Goal: Information Seeking & Learning: Learn about a topic

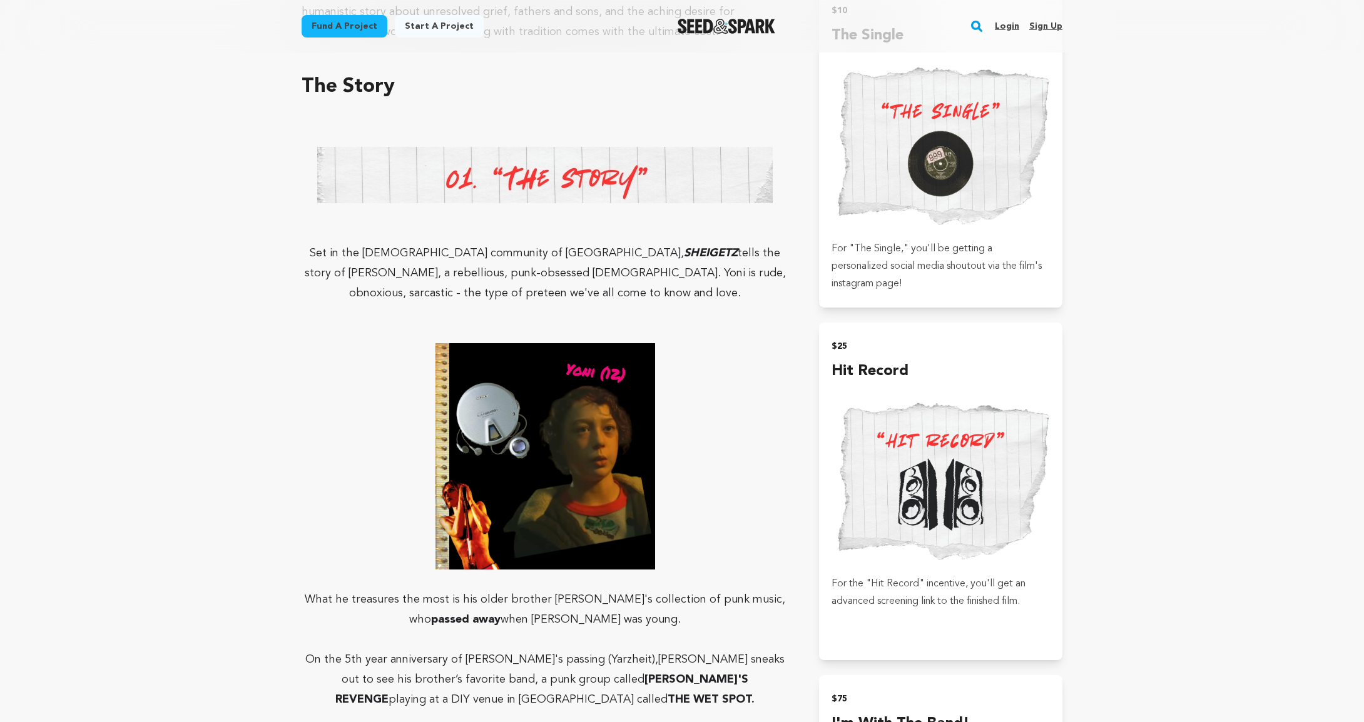
scroll to position [208, 0]
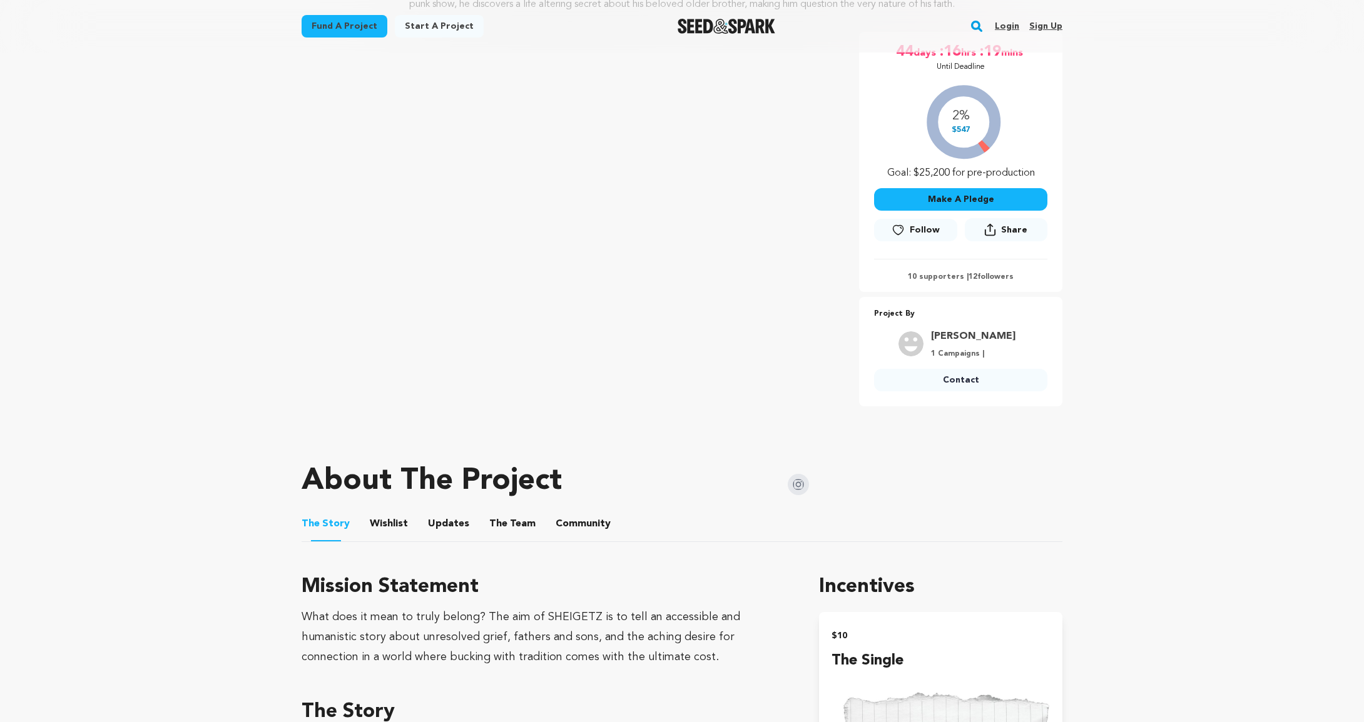
click at [585, 525] on button "Community" at bounding box center [583, 527] width 30 height 30
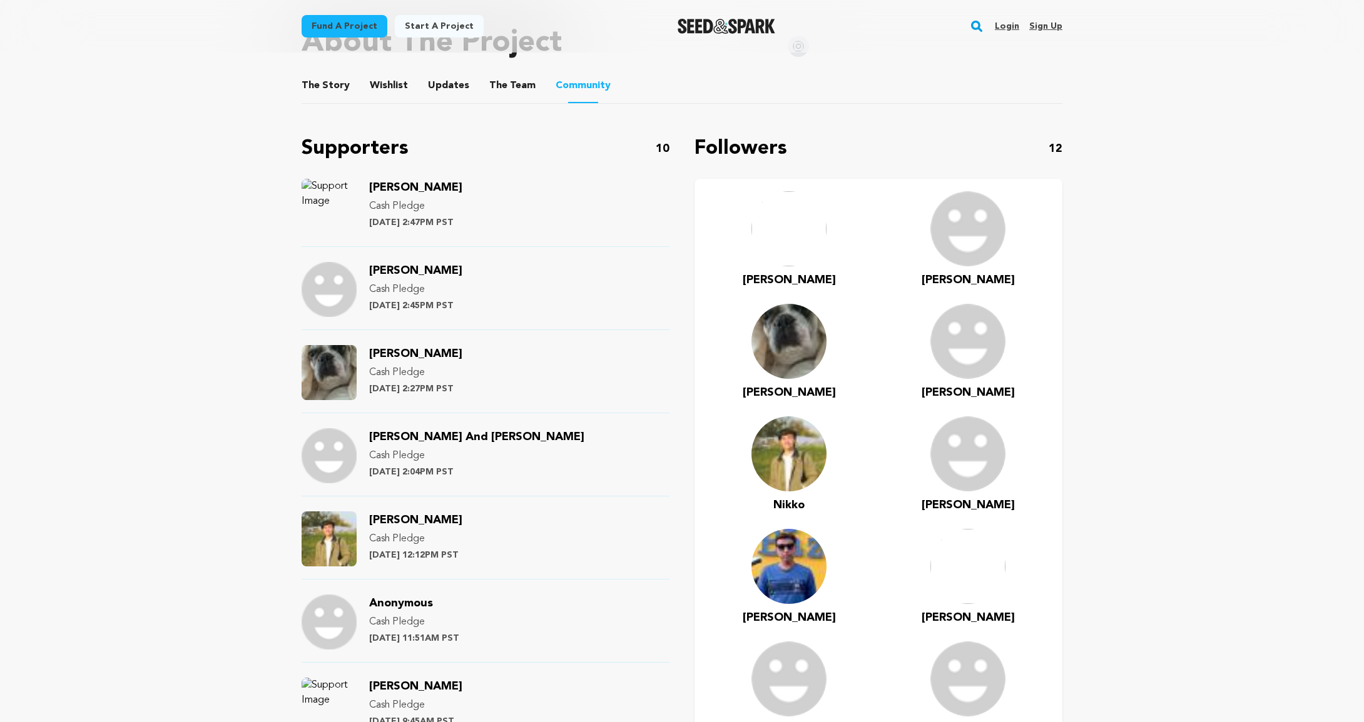
scroll to position [834, 0]
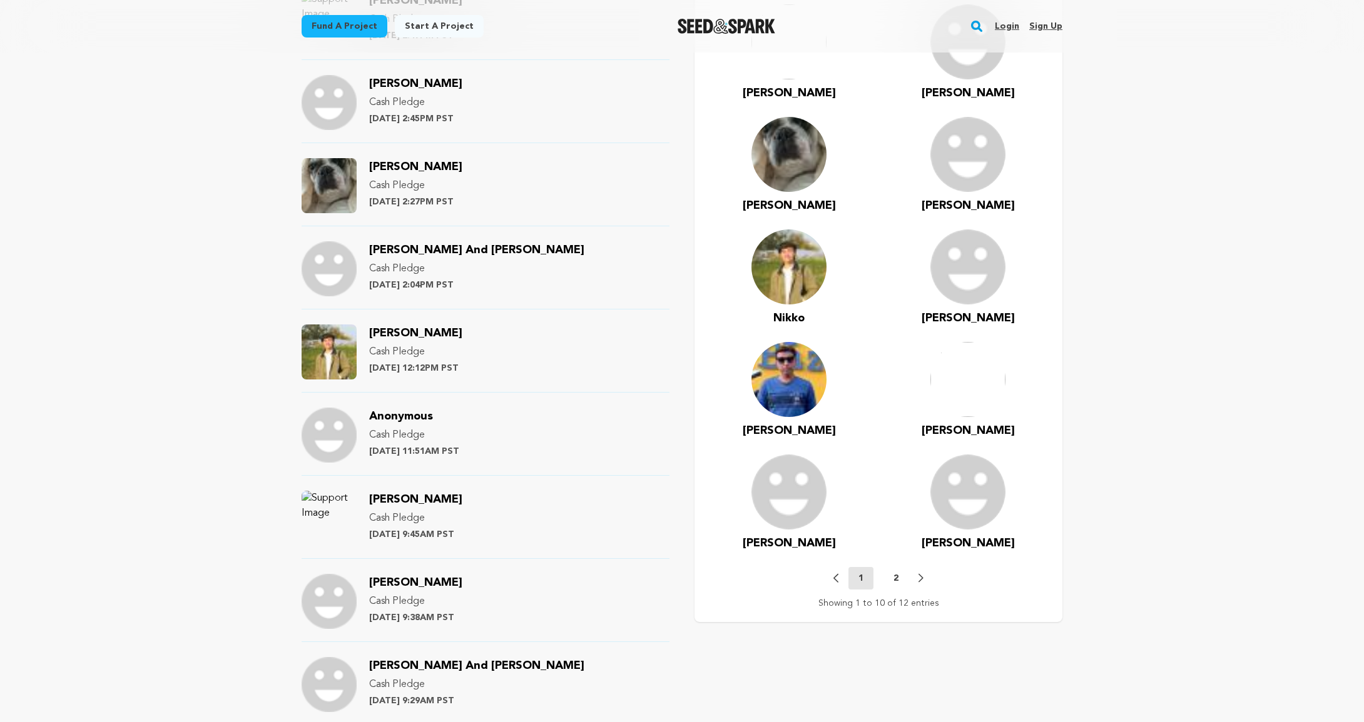
click at [901, 581] on button "2" at bounding box center [895, 578] width 25 height 13
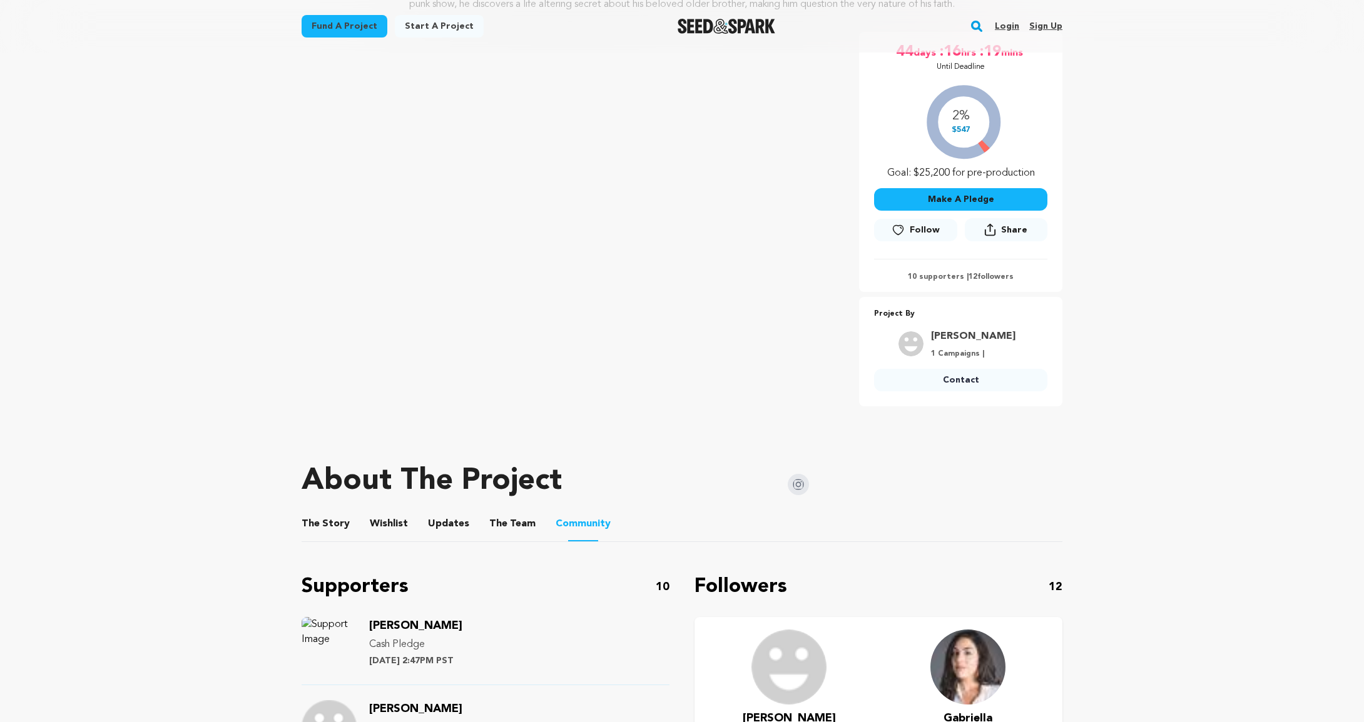
scroll to position [625, 0]
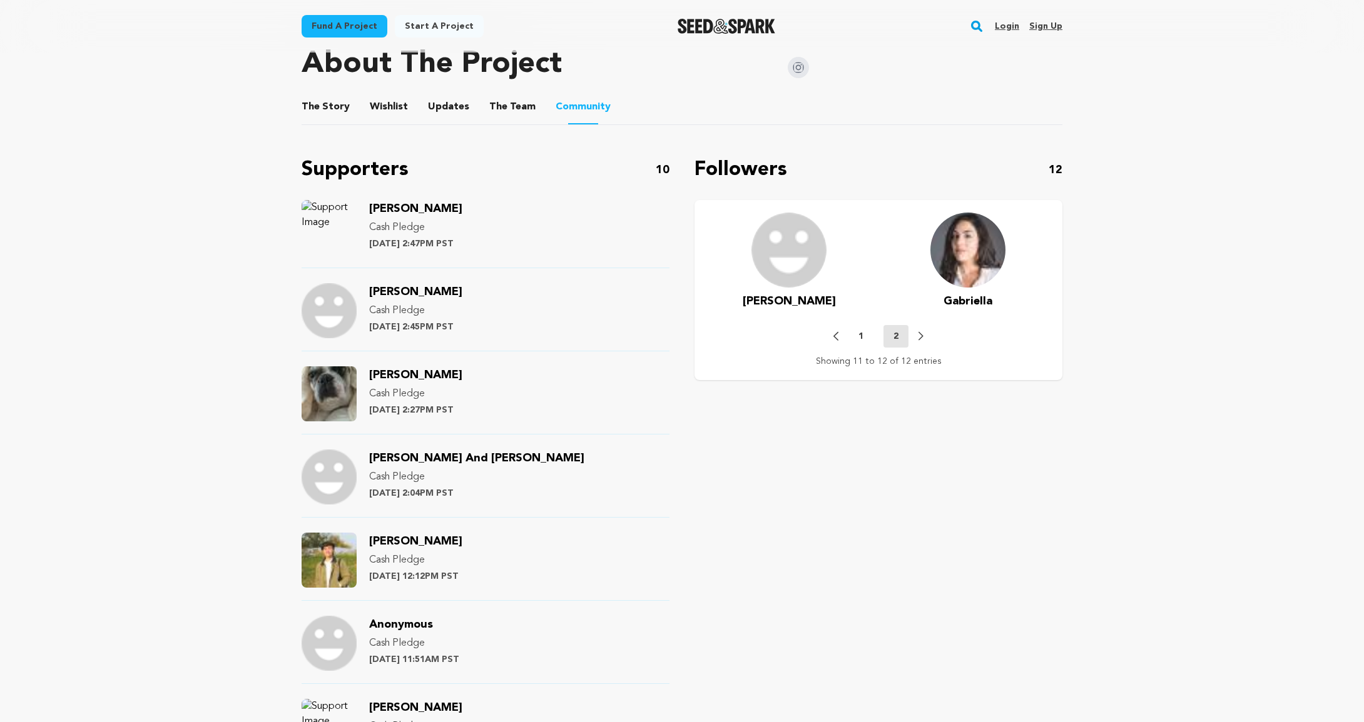
click at [864, 337] on button "1" at bounding box center [860, 336] width 25 height 13
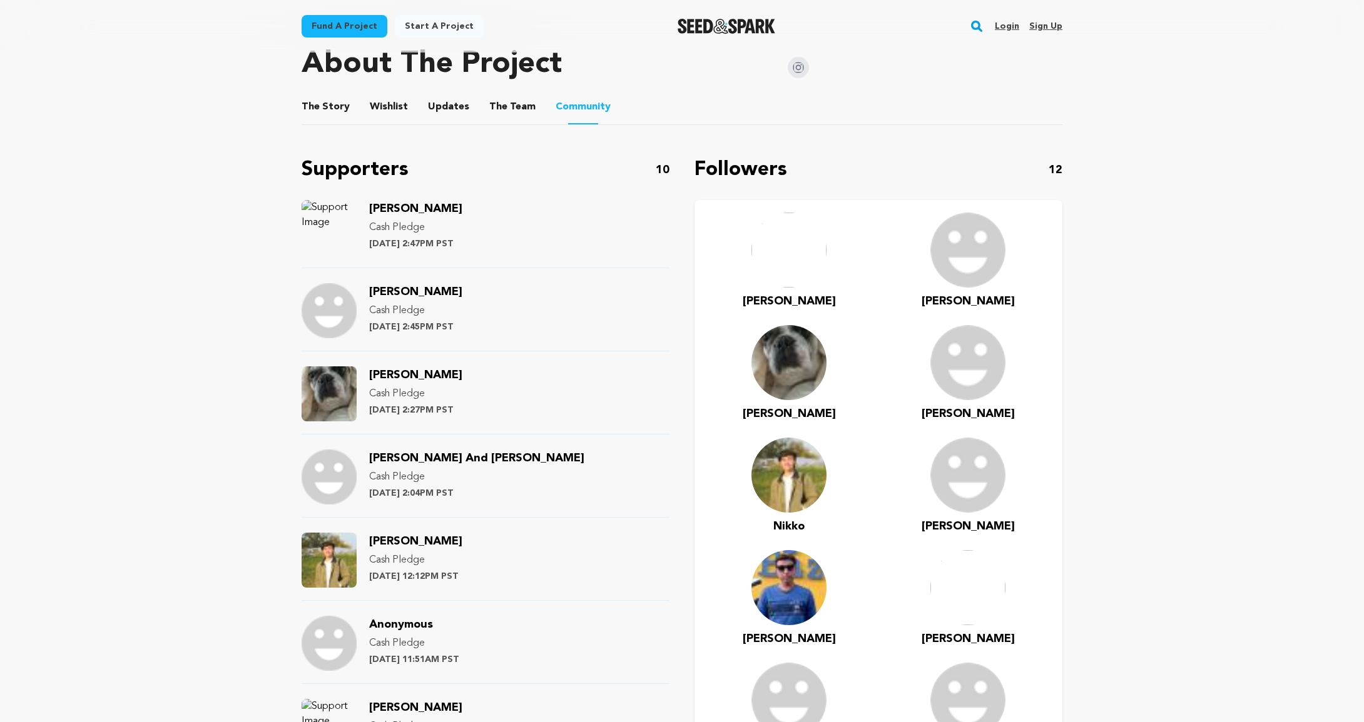
scroll to position [417, 0]
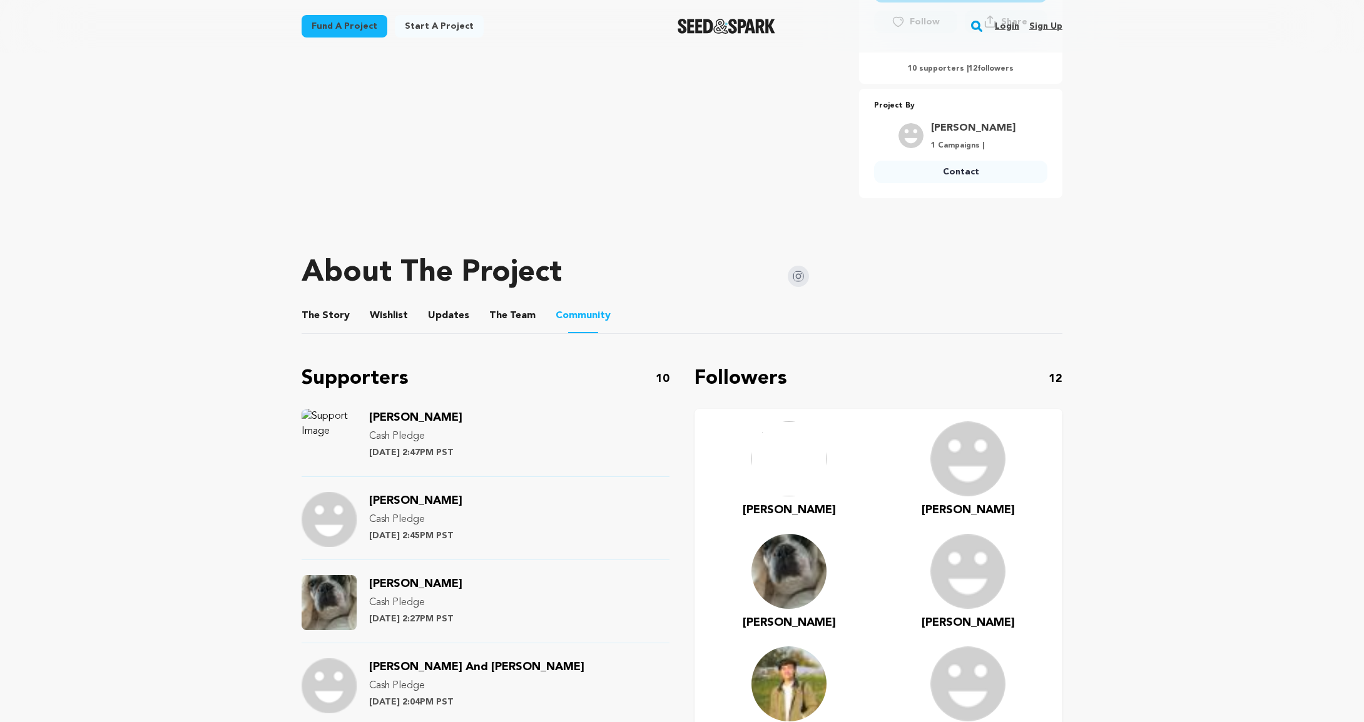
click at [382, 318] on button "Wishlist" at bounding box center [389, 318] width 30 height 30
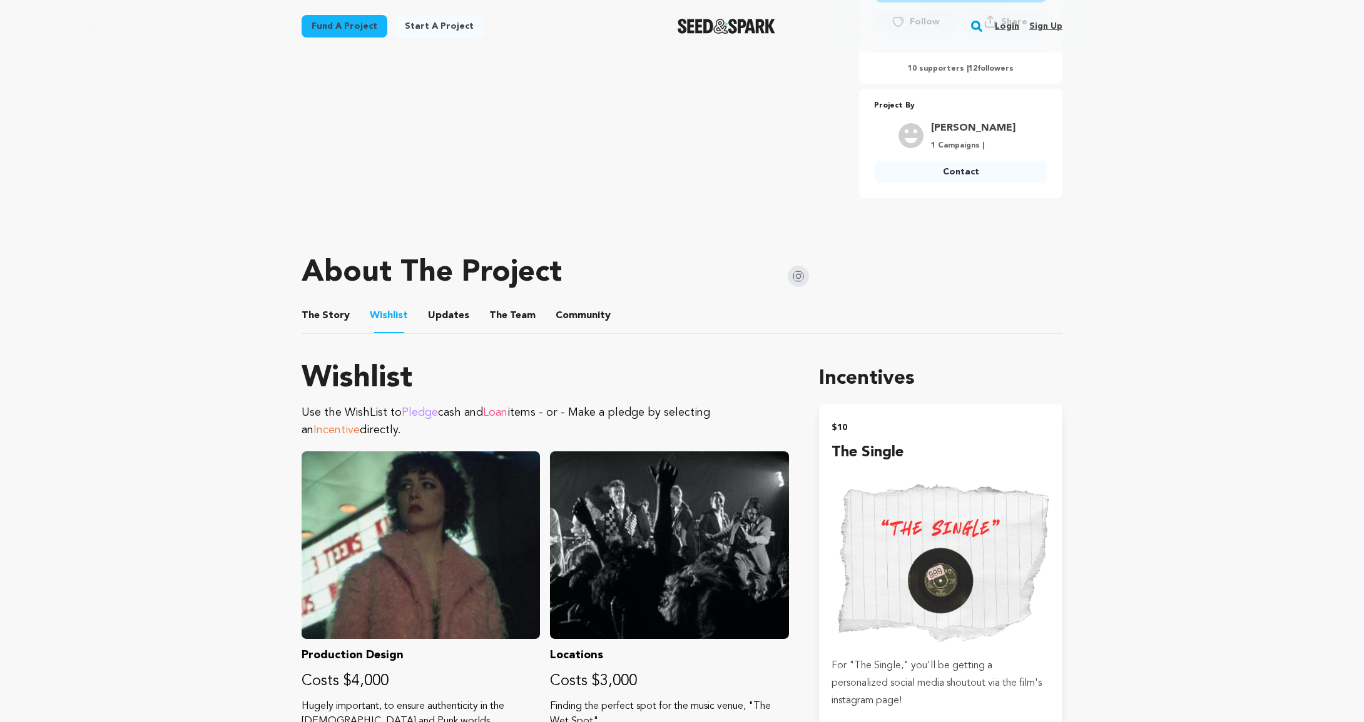
click at [335, 318] on button "The Story" at bounding box center [326, 318] width 30 height 30
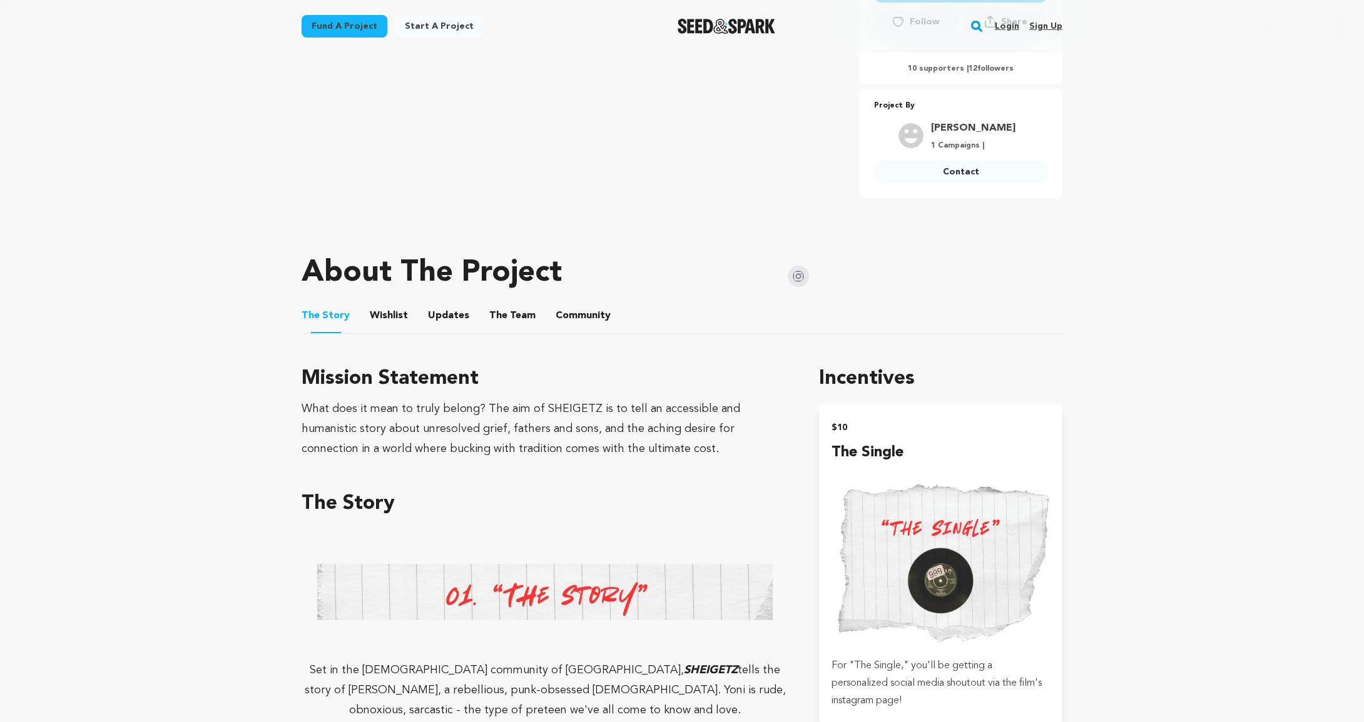
click at [382, 323] on button "Wishlist" at bounding box center [389, 318] width 30 height 30
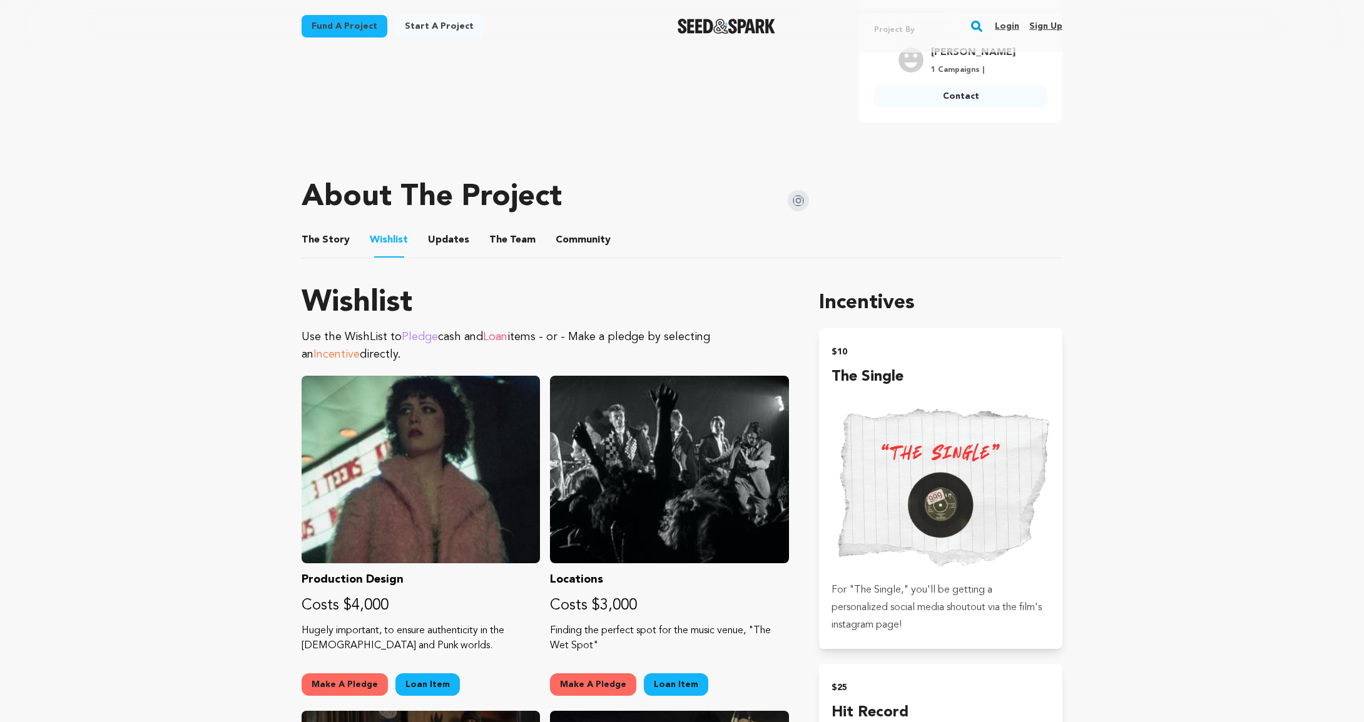
scroll to position [417, 0]
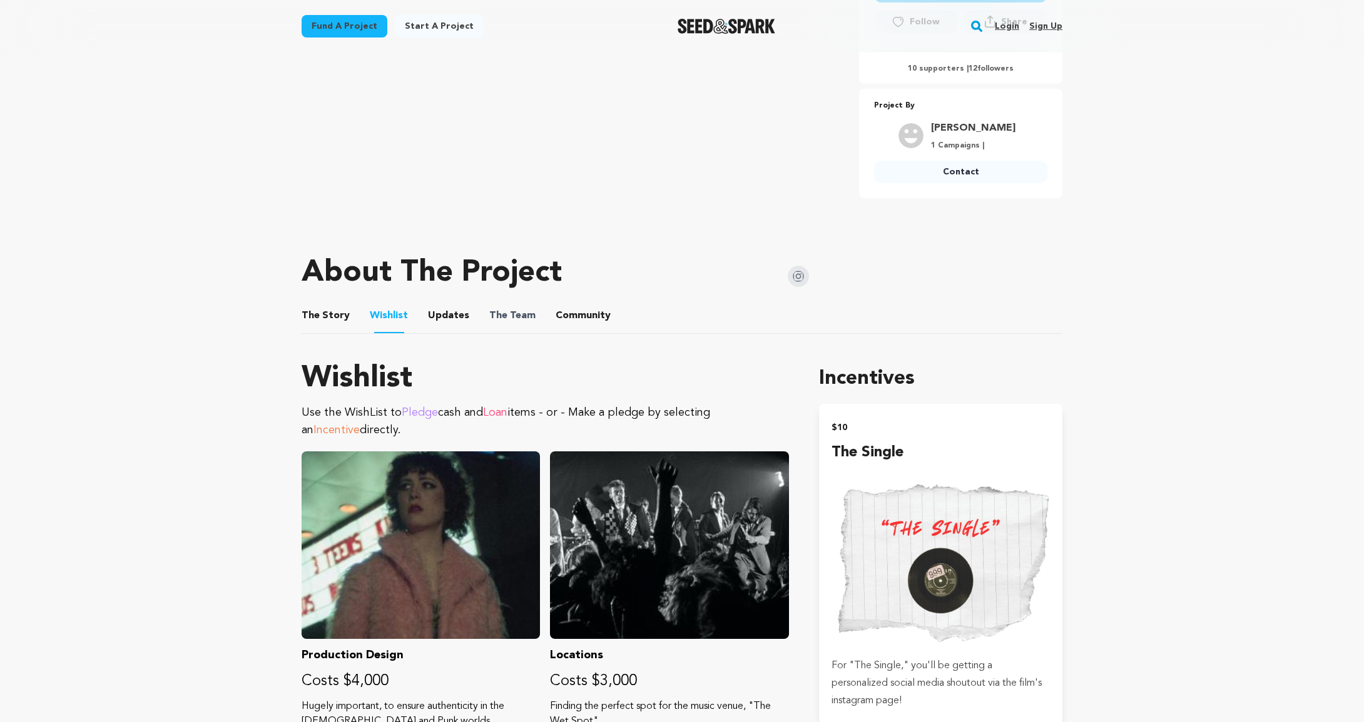
click at [524, 317] on span "The Team" at bounding box center [512, 315] width 46 height 15
click at [500, 313] on button "The Team" at bounding box center [512, 318] width 30 height 30
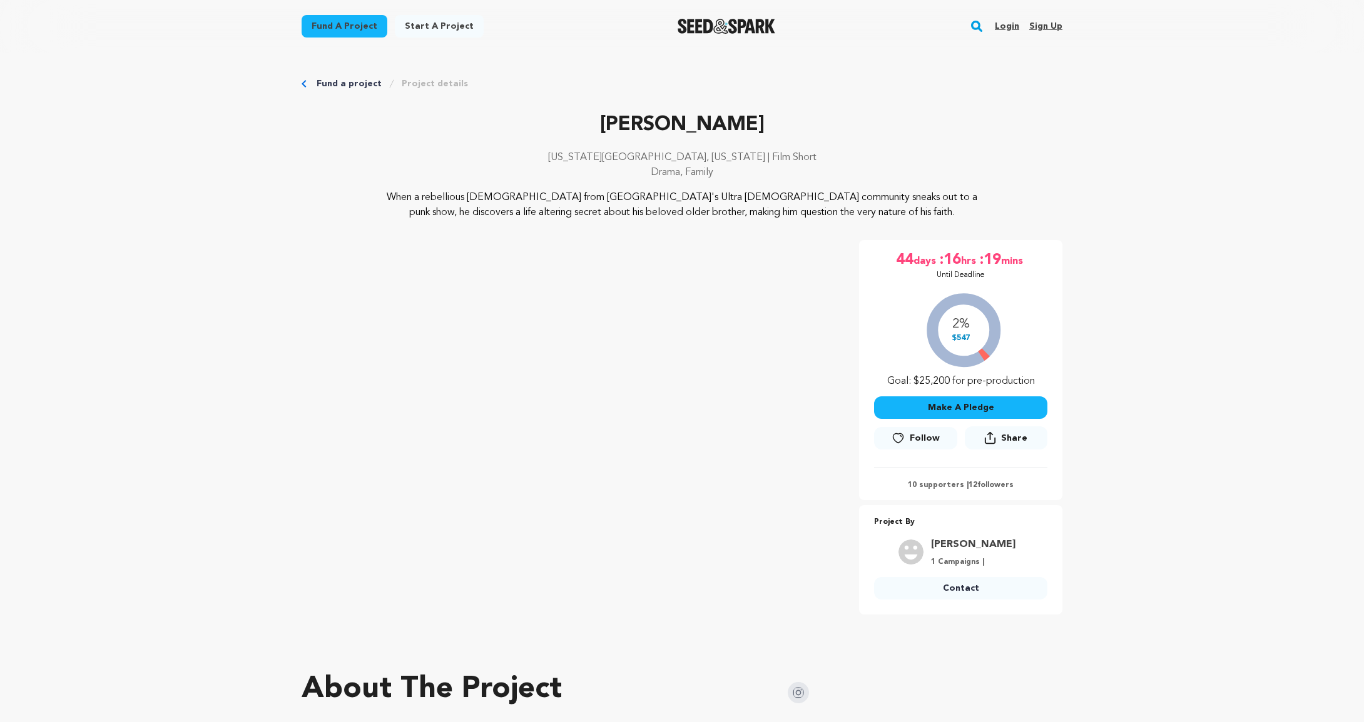
click at [766, 23] on img "Seed&Spark Homepage" at bounding box center [726, 26] width 98 height 15
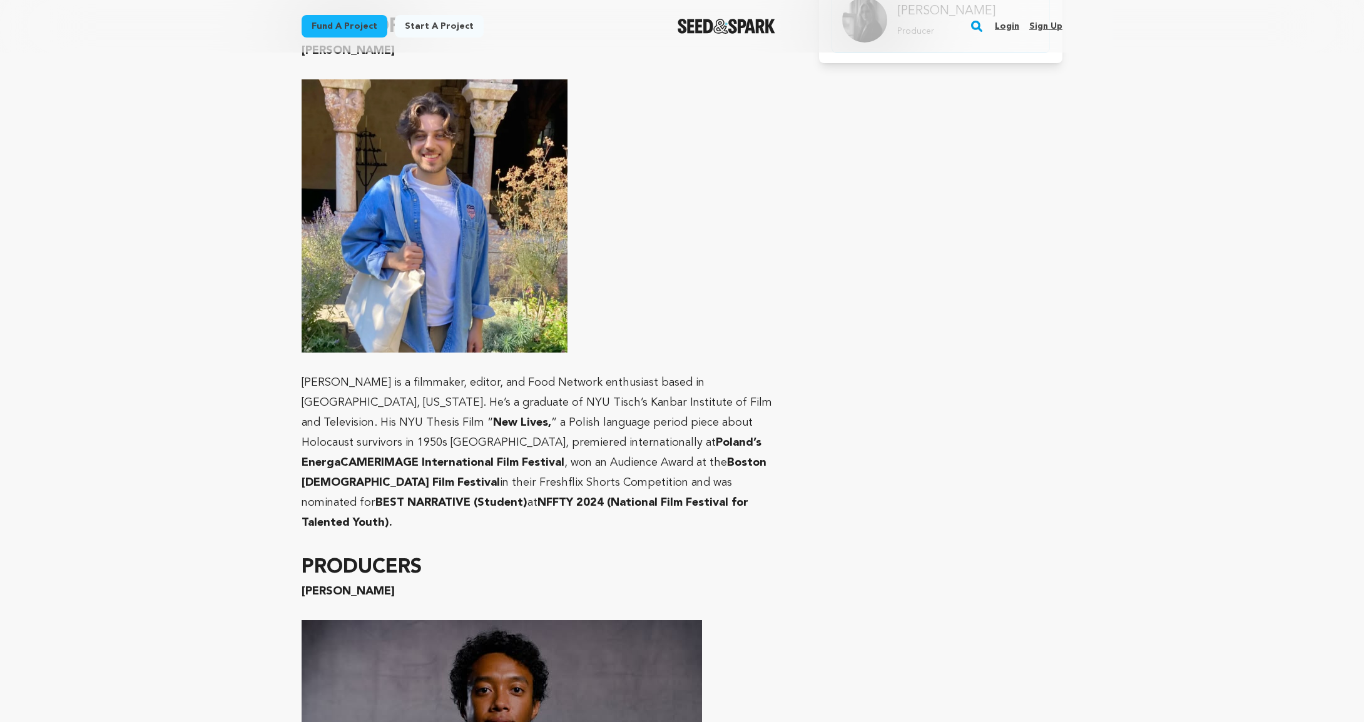
scroll to position [417, 0]
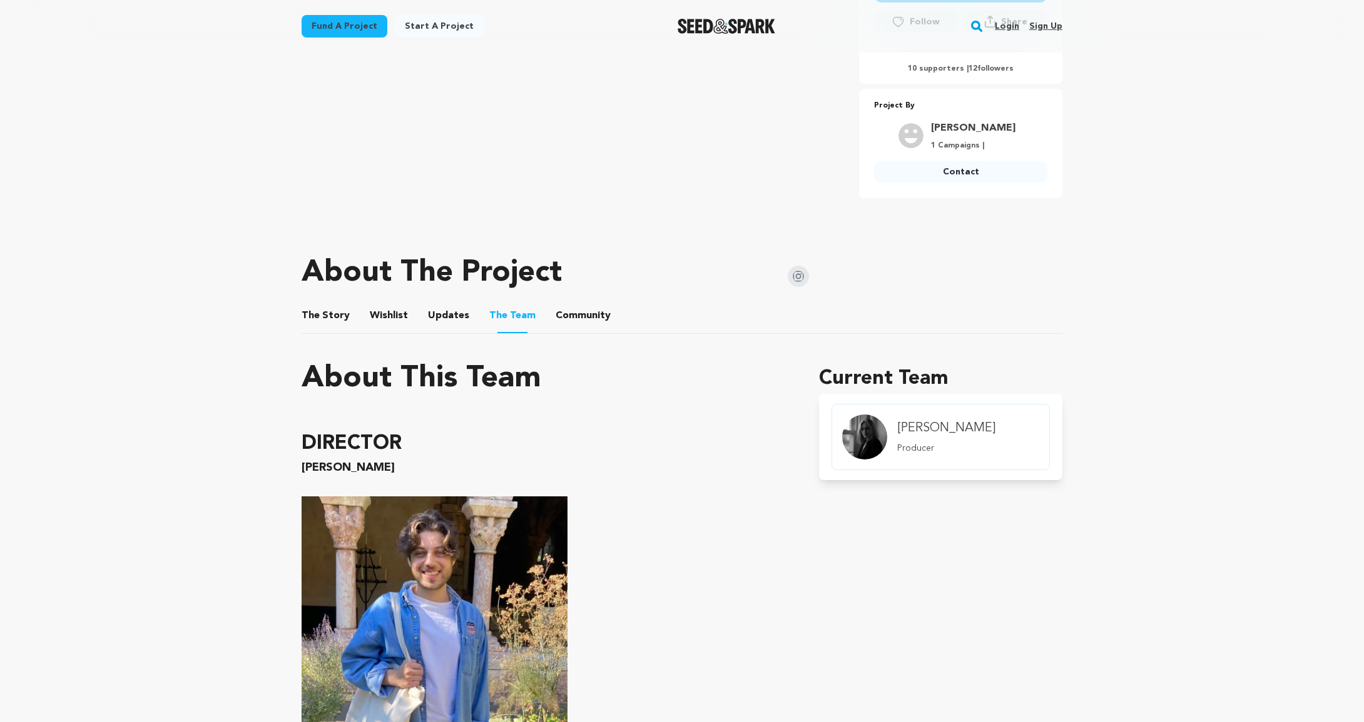
click at [437, 312] on button "Updates" at bounding box center [448, 318] width 30 height 30
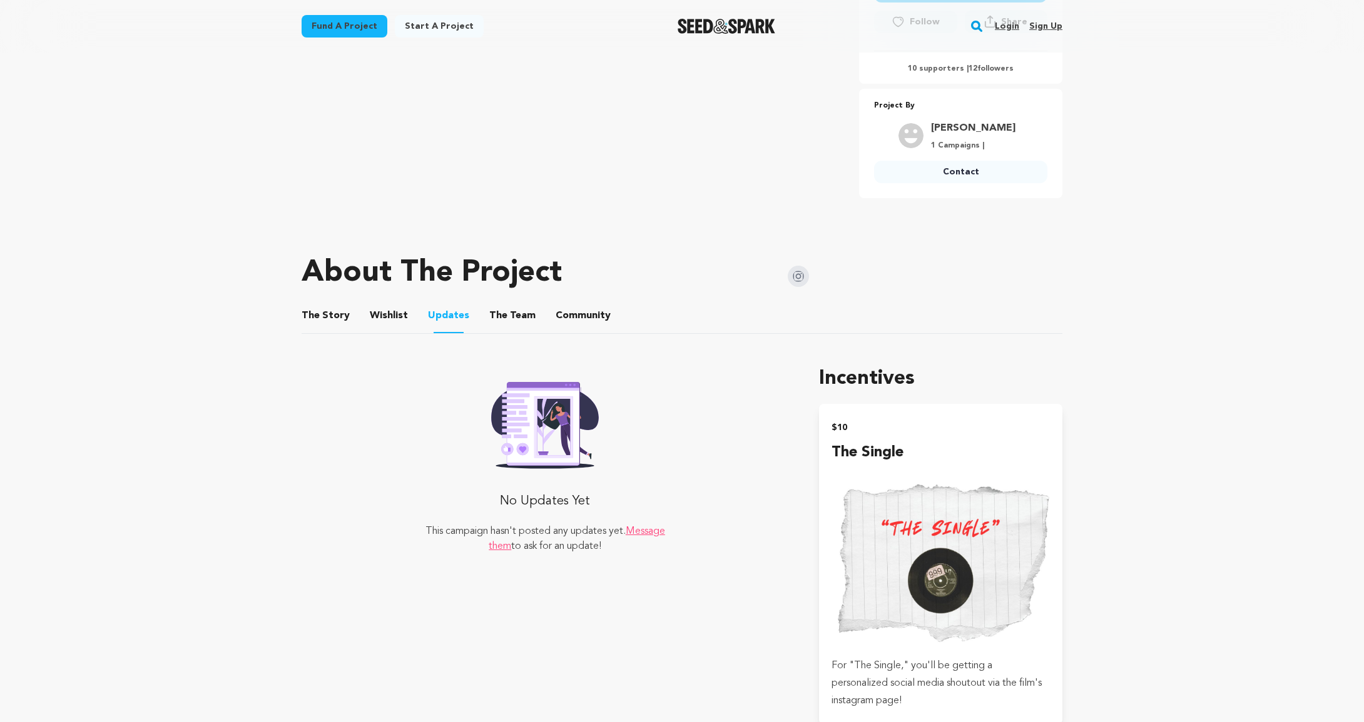
click at [385, 313] on button "Wishlist" at bounding box center [389, 318] width 30 height 30
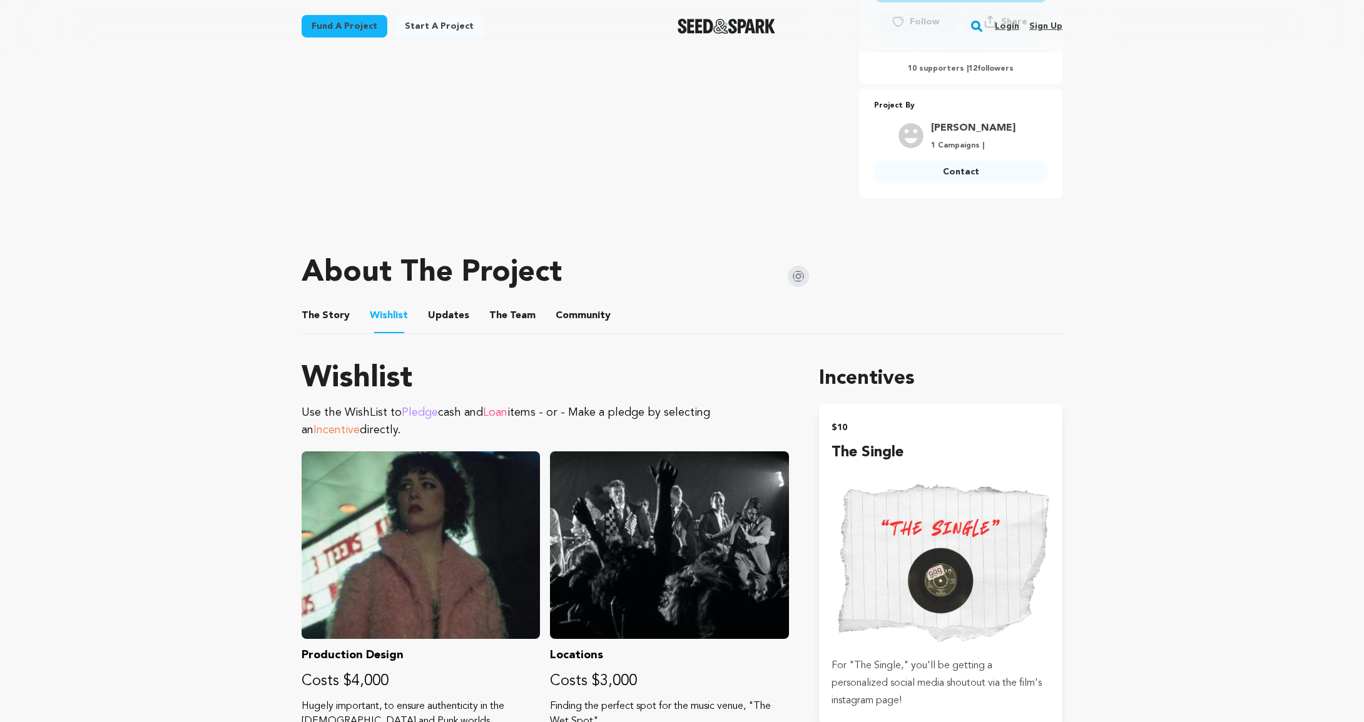
click at [568, 322] on button "Community" at bounding box center [583, 318] width 30 height 30
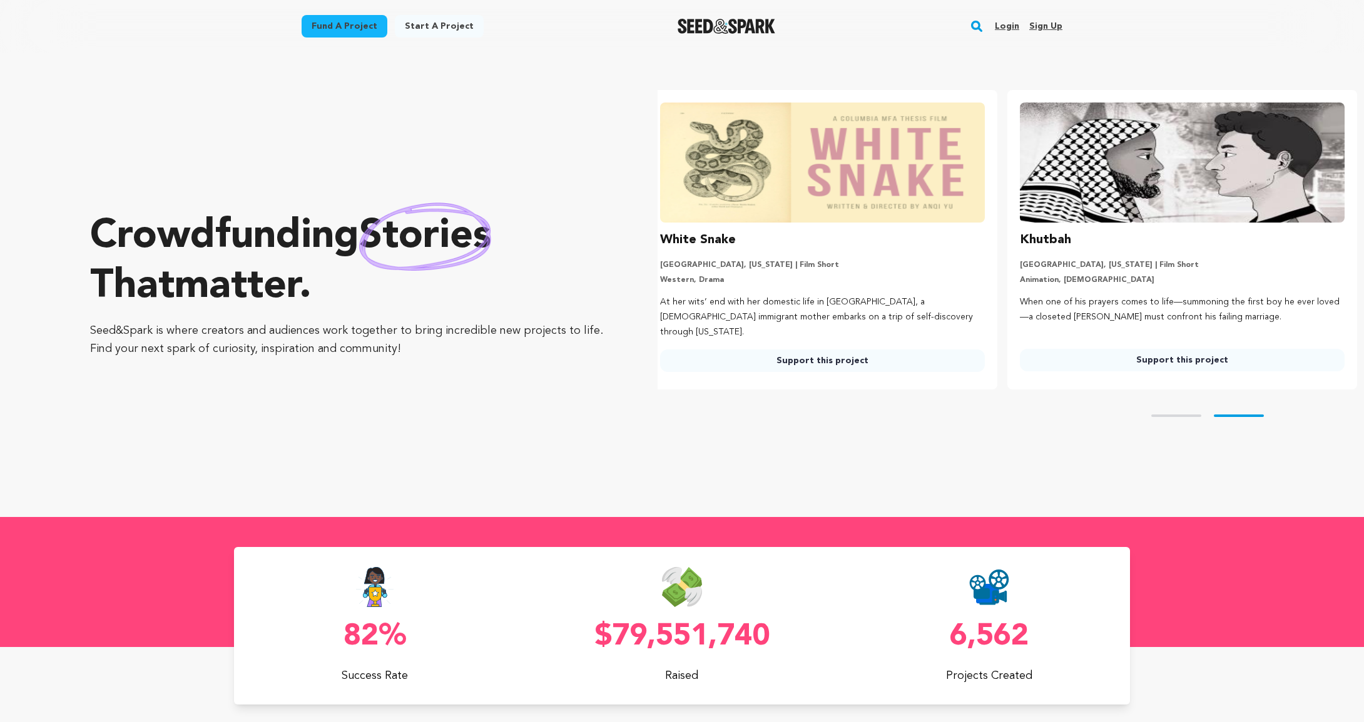
scroll to position [0, 369]
click at [813, 196] on img at bounding box center [822, 163] width 325 height 120
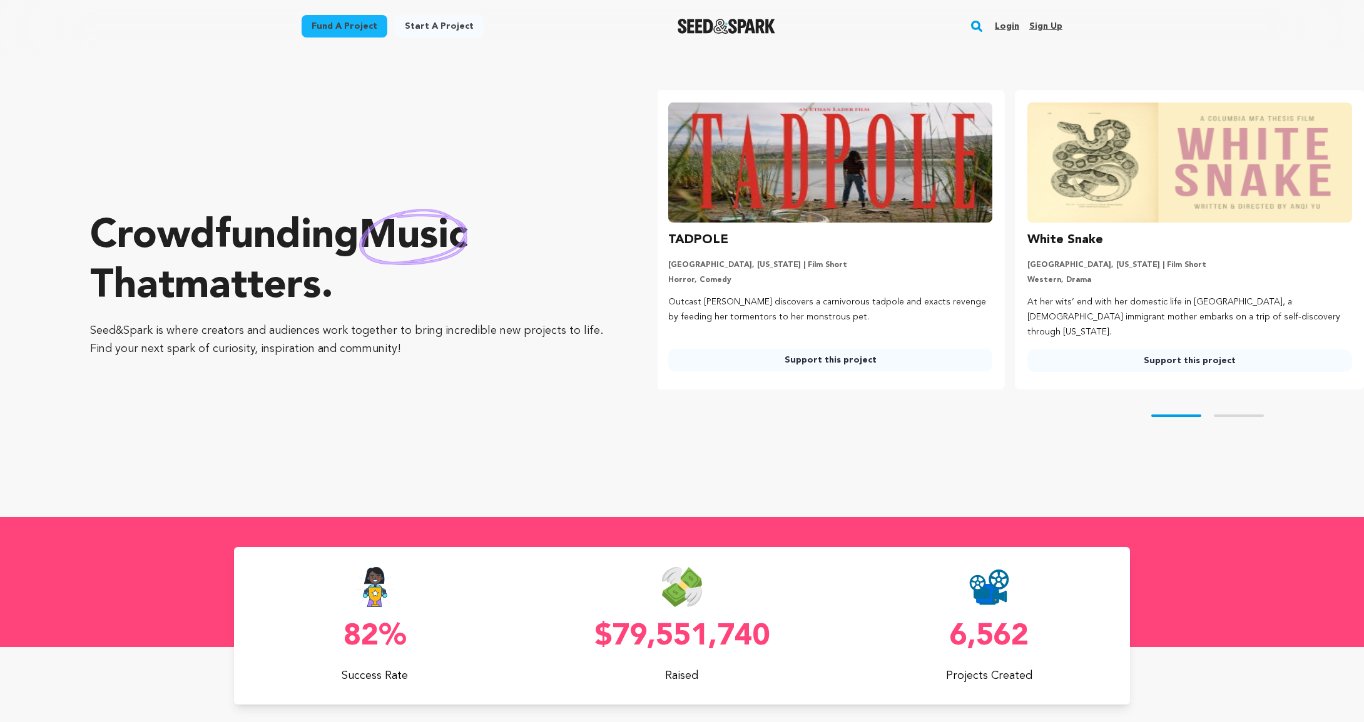
scroll to position [0, 0]
